Goal: Information Seeking & Learning: Stay updated

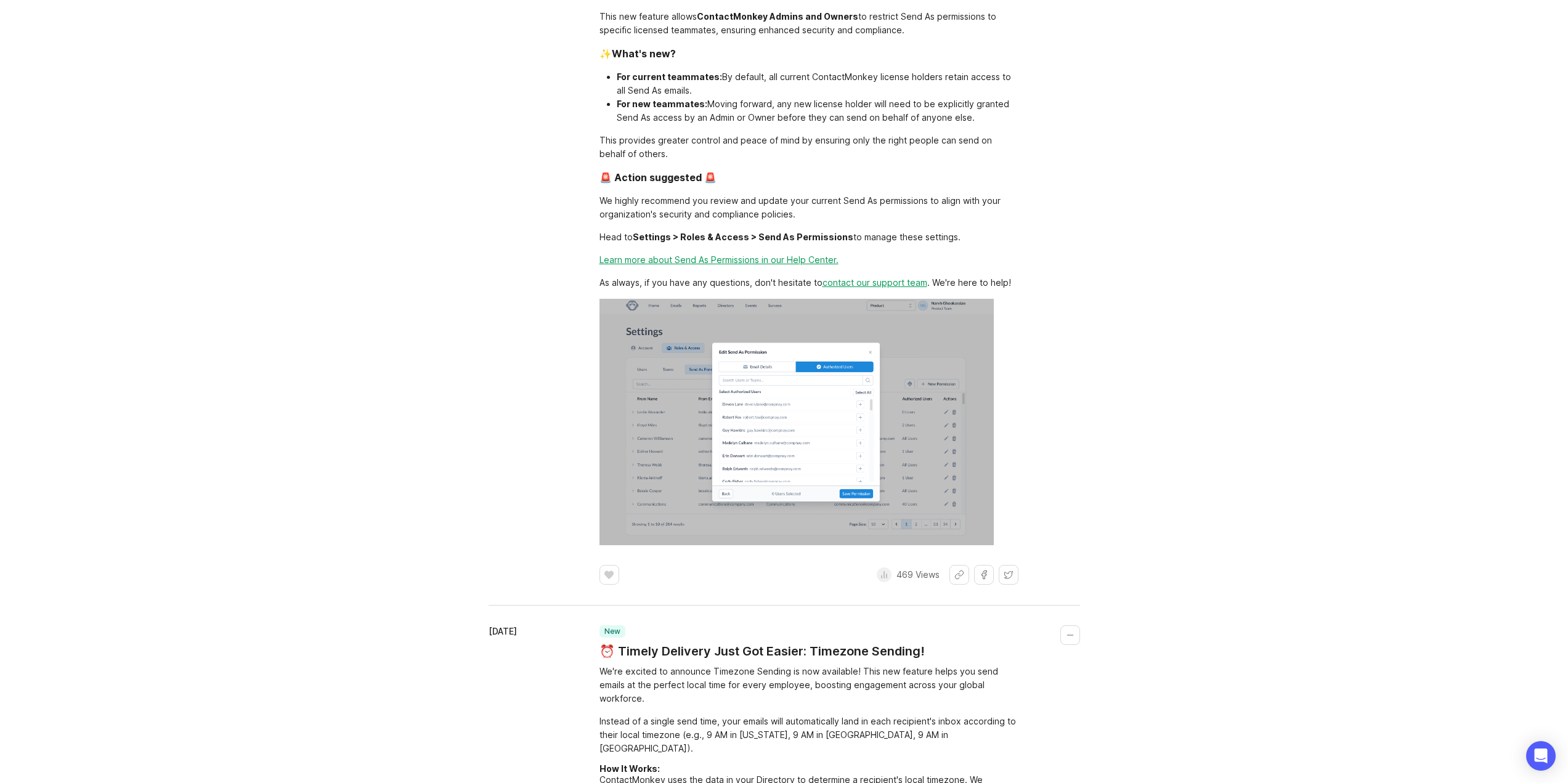
scroll to position [617, 0]
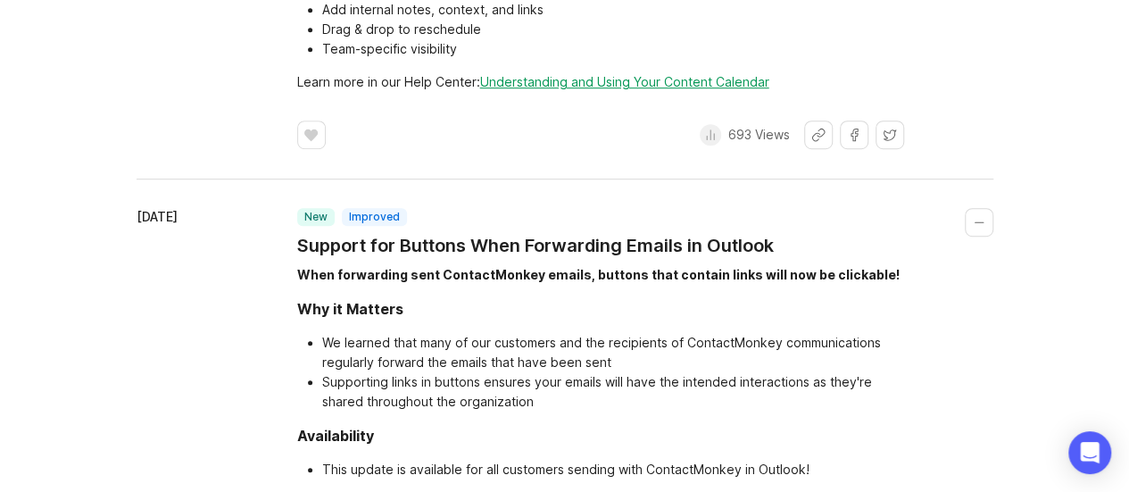
scroll to position [3874, 0]
